Goal: Find specific page/section: Find specific page/section

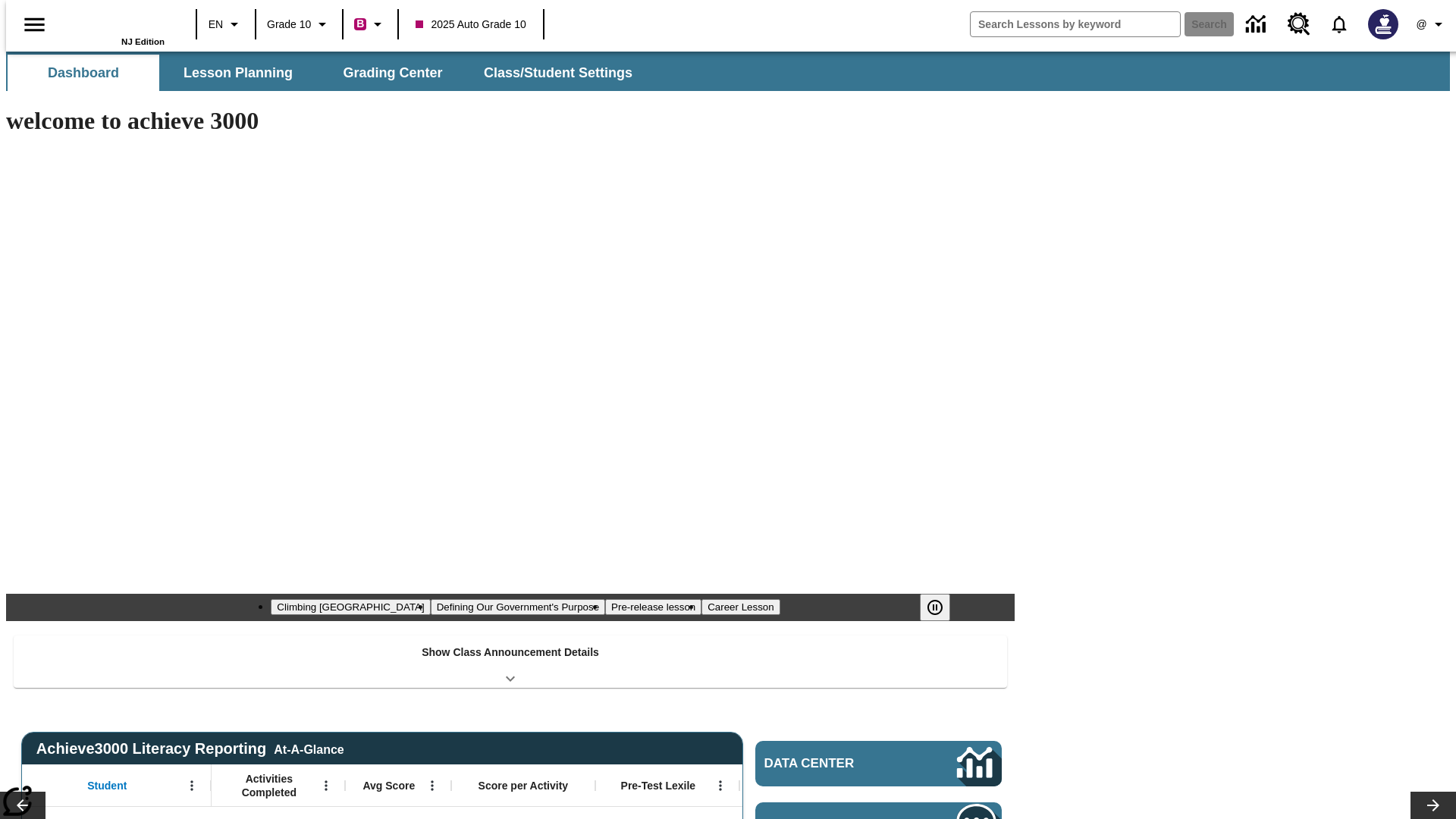
type input "-1"
click at [387, 73] on button "Grading Center" at bounding box center [392, 72] width 152 height 36
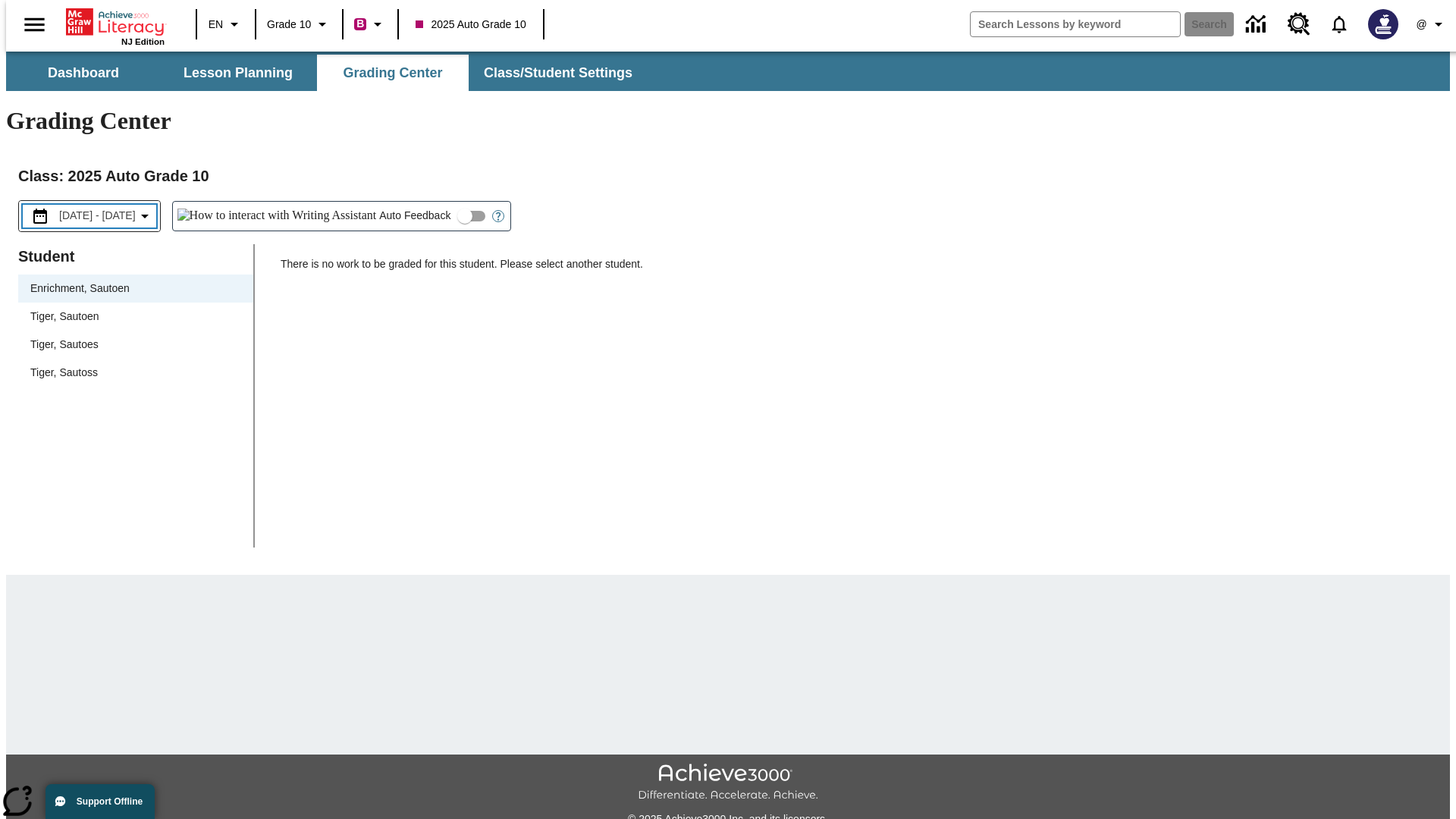
click at [111, 208] on span "[DATE] - [DATE]" at bounding box center [98, 216] width 76 height 16
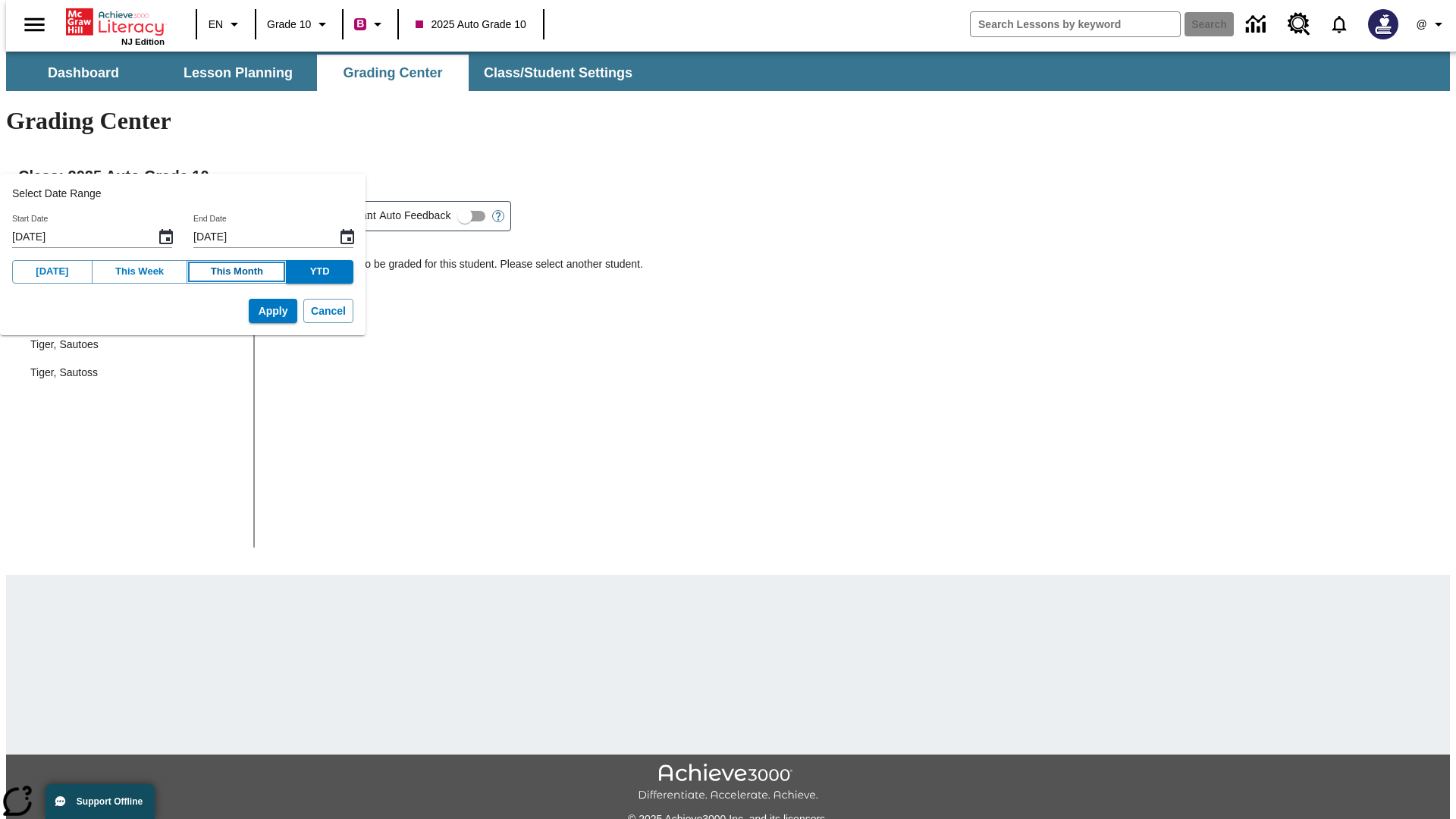
click at [220, 271] on button "This Month" at bounding box center [237, 272] width 101 height 23
type input "[DATE]"
